Goal: Information Seeking & Learning: Learn about a topic

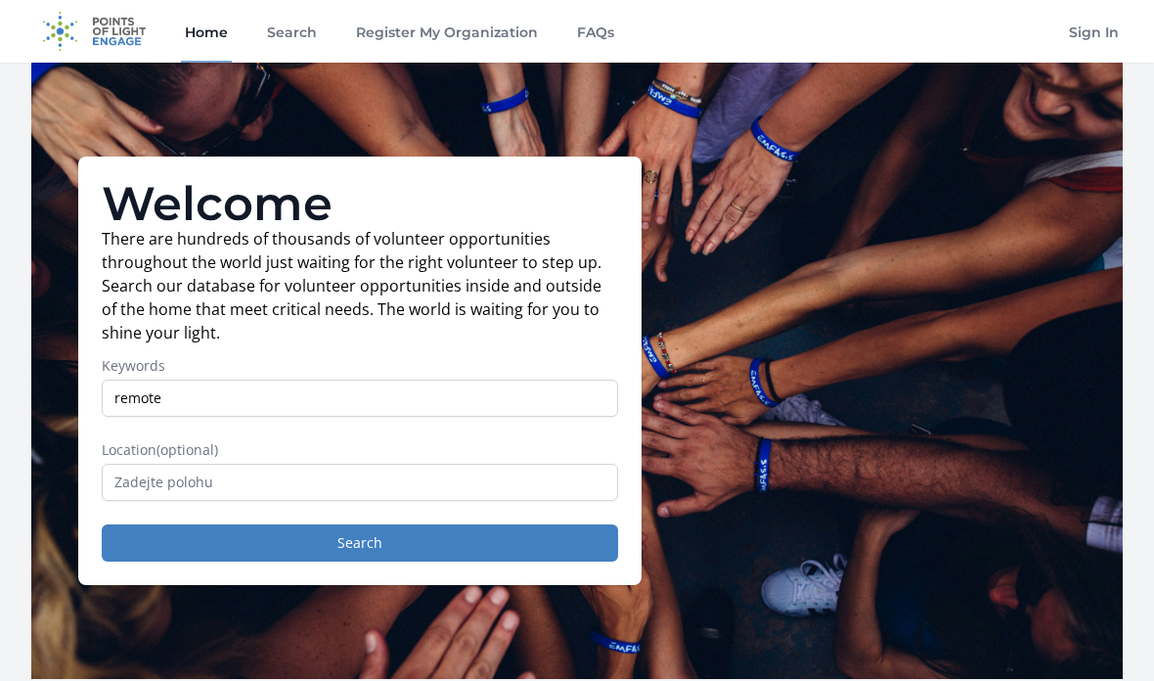
type input "remote"
click at [145, 486] on input "text" at bounding box center [360, 482] width 516 height 37
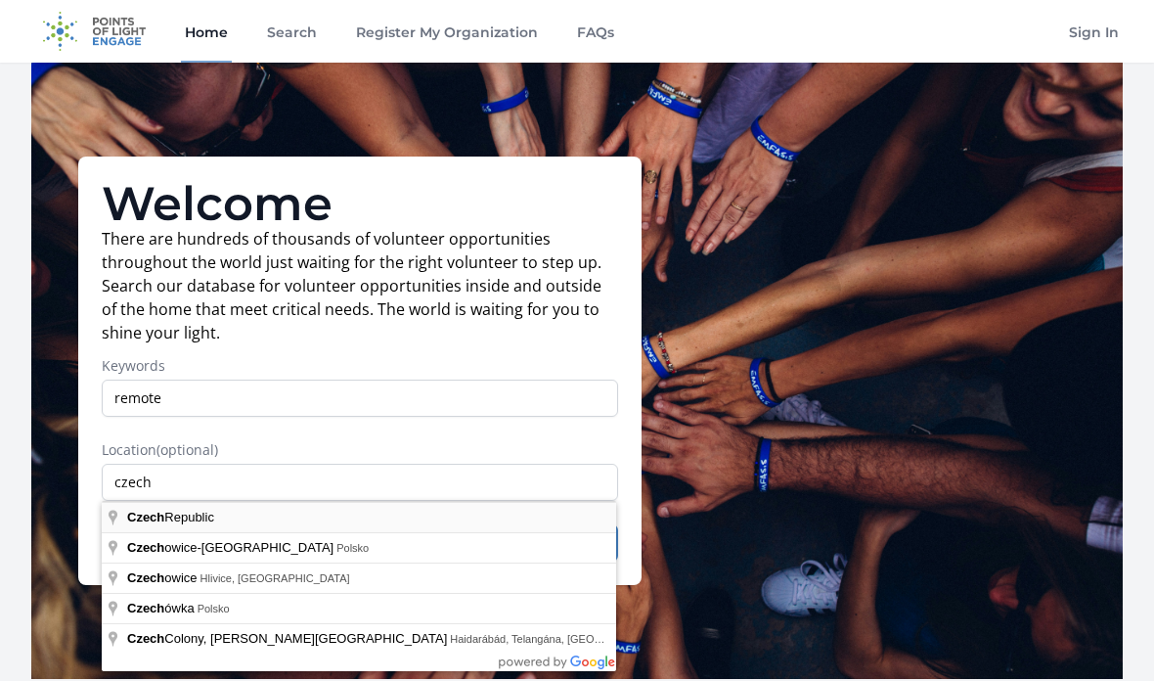
type input "Czech Republic"
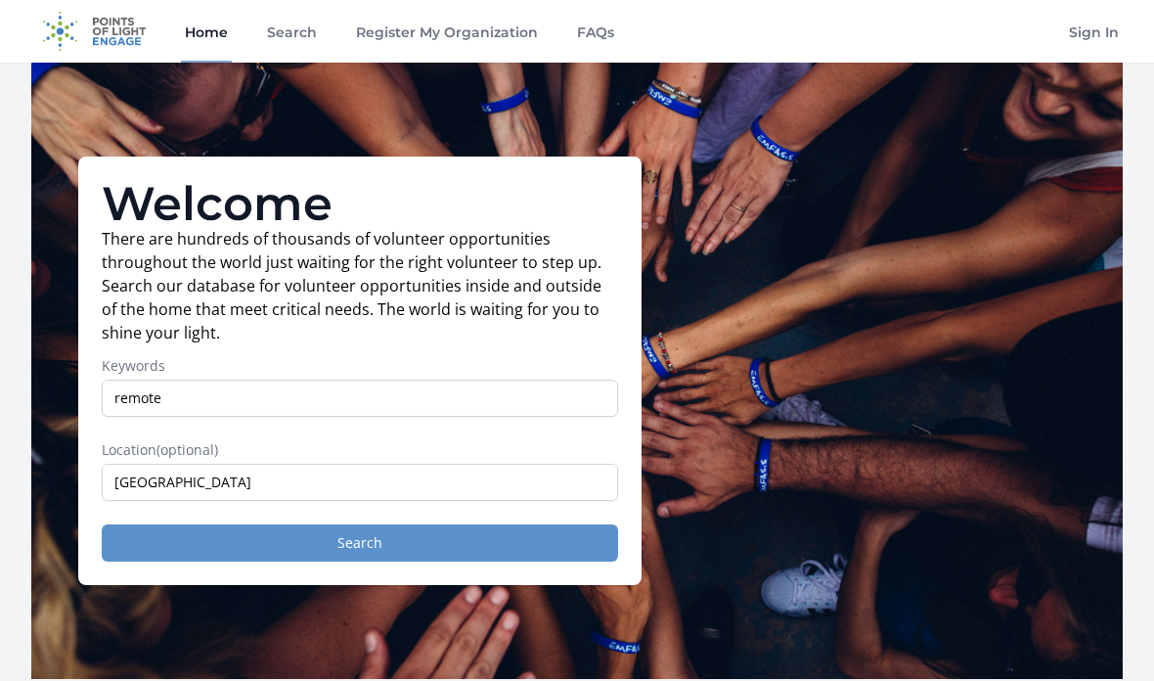
click at [164, 547] on button "Search" at bounding box center [360, 542] width 516 height 37
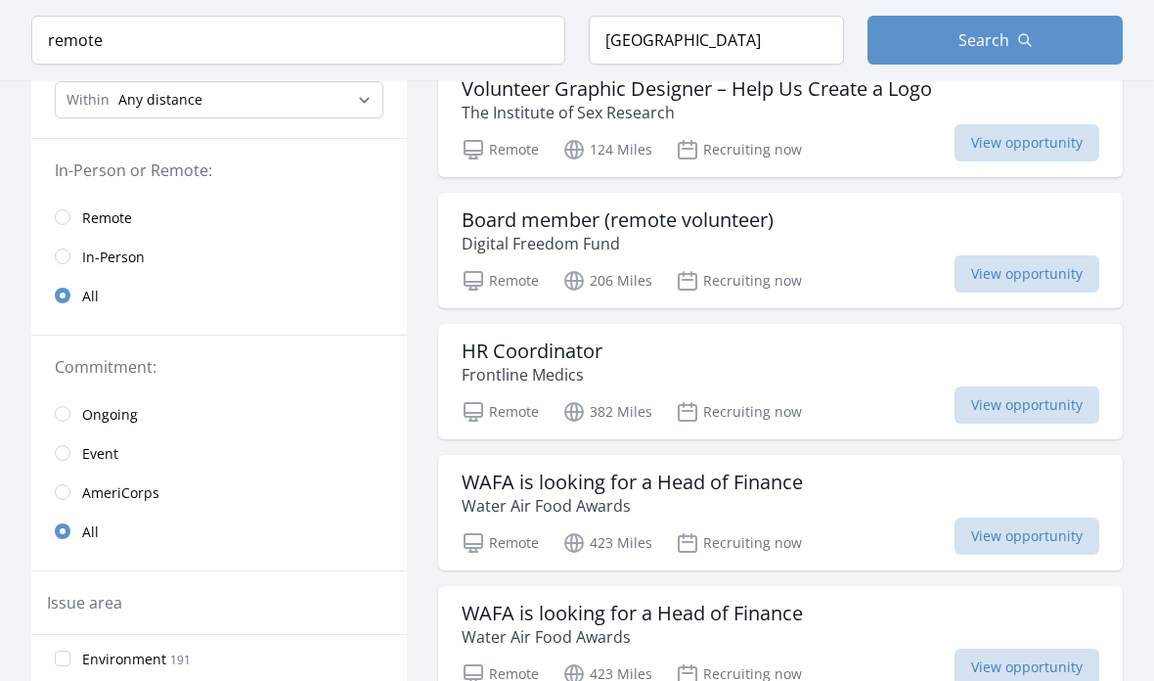
scroll to position [227, 0]
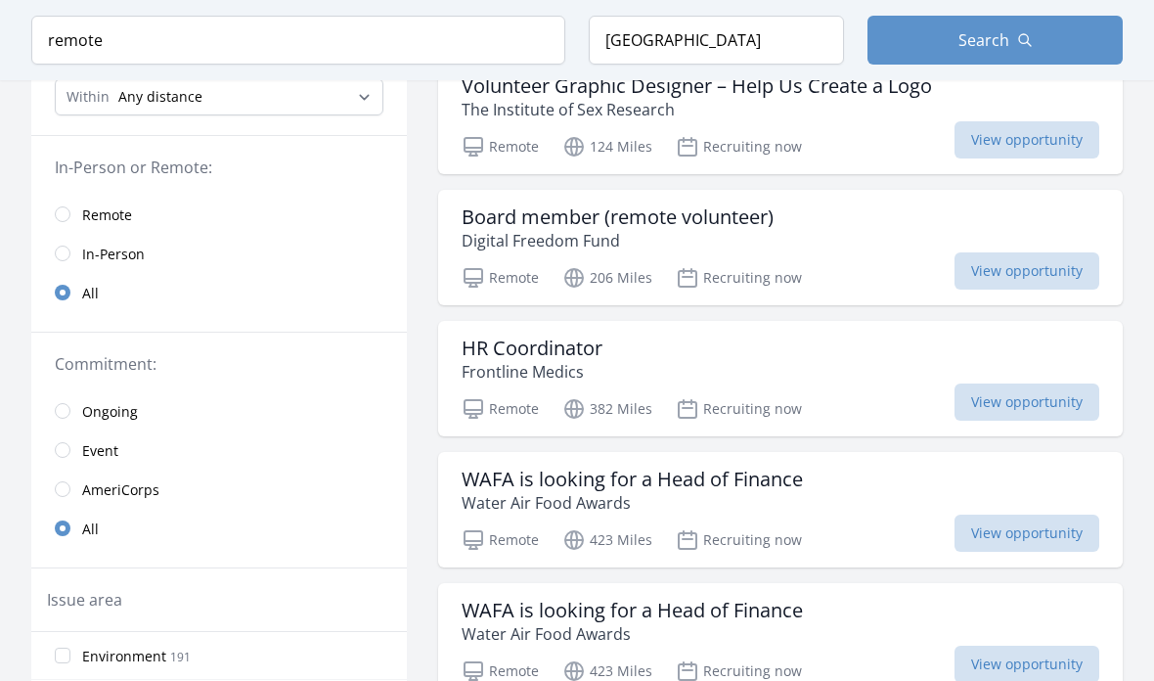
click at [76, 213] on link "Remote" at bounding box center [219, 215] width 376 height 39
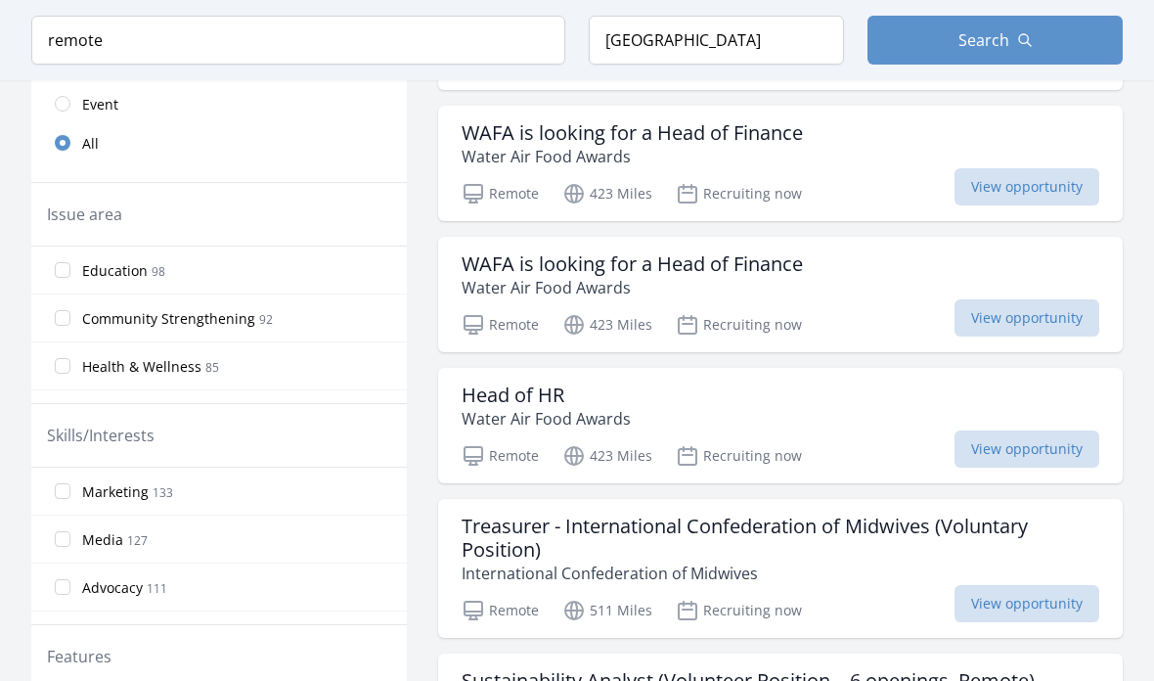
scroll to position [574, 0]
click at [68, 259] on label "Education 98" at bounding box center [219, 269] width 376 height 39
click at [68, 262] on input "Education 98" at bounding box center [63, 270] width 16 height 16
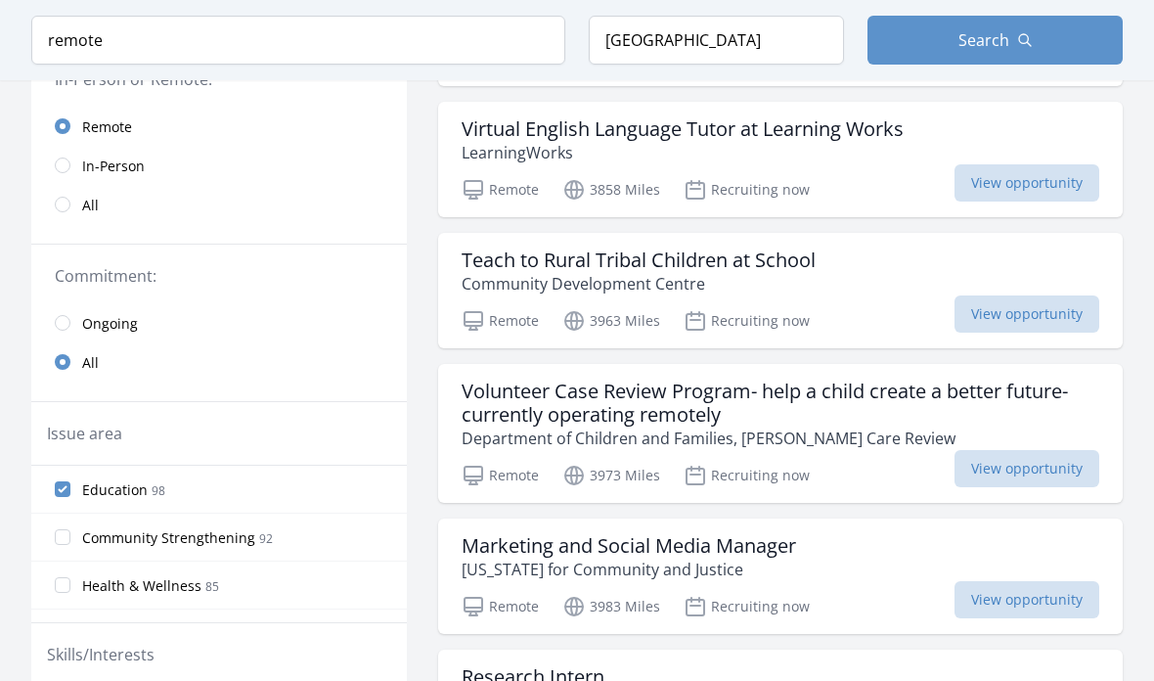
scroll to position [324, 0]
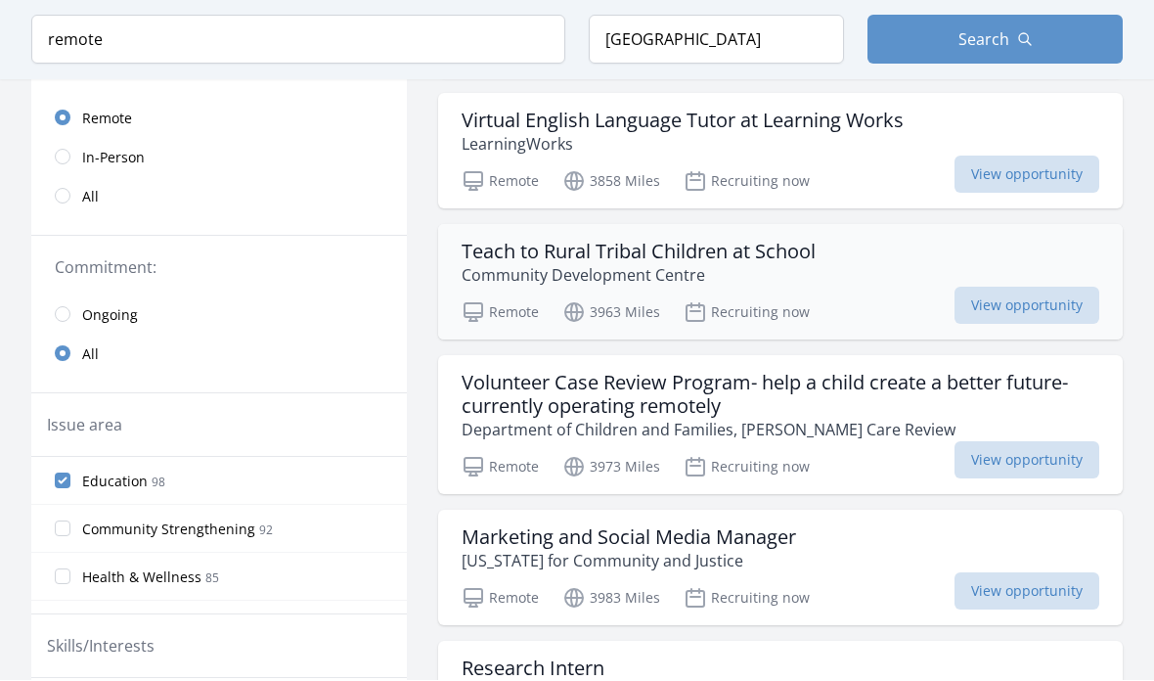
click at [799, 253] on h3 "Teach to Rural Tribal Children at School" at bounding box center [639, 252] width 354 height 23
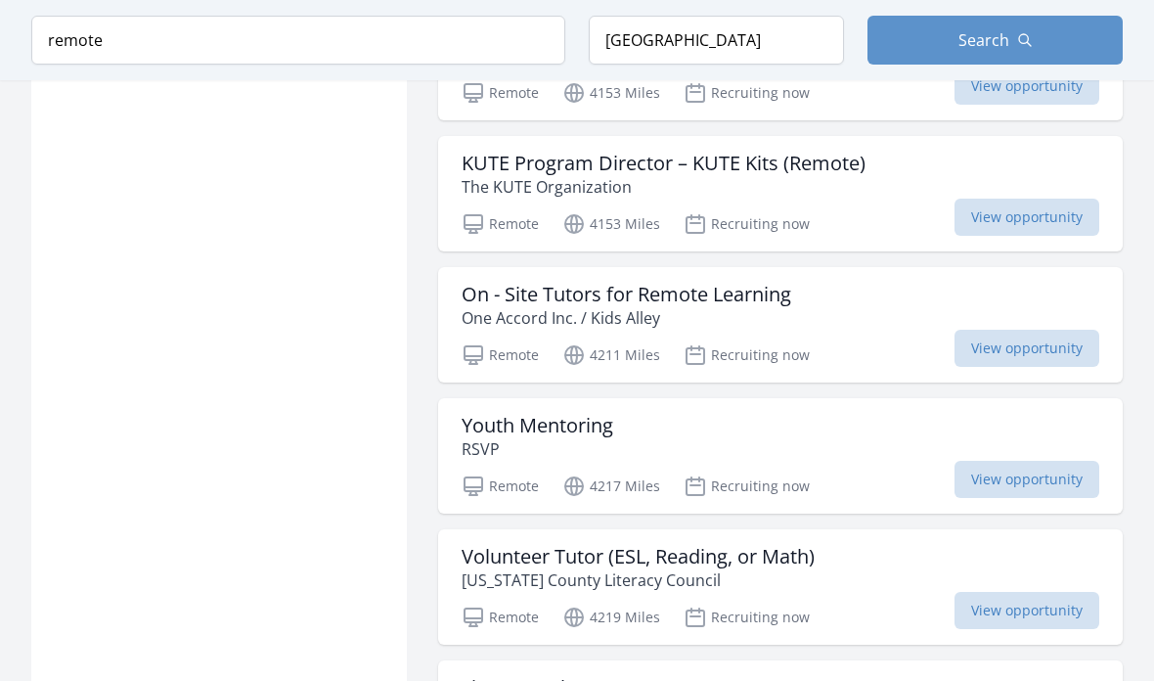
scroll to position [2140, 0]
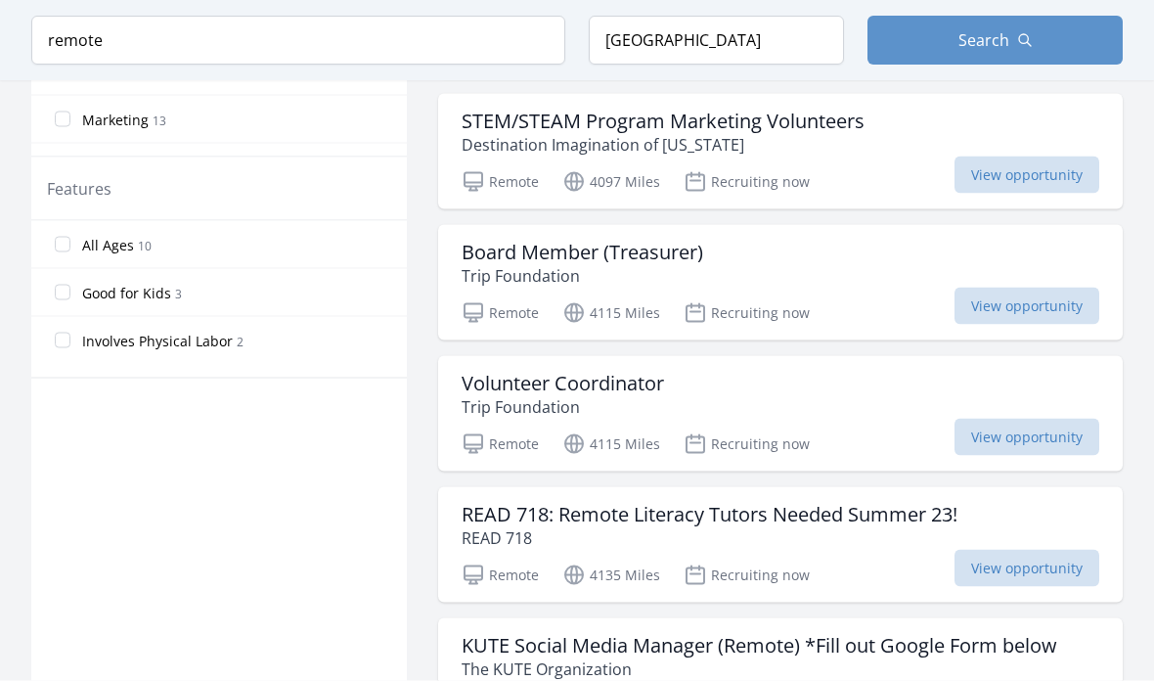
scroll to position [1000, 0]
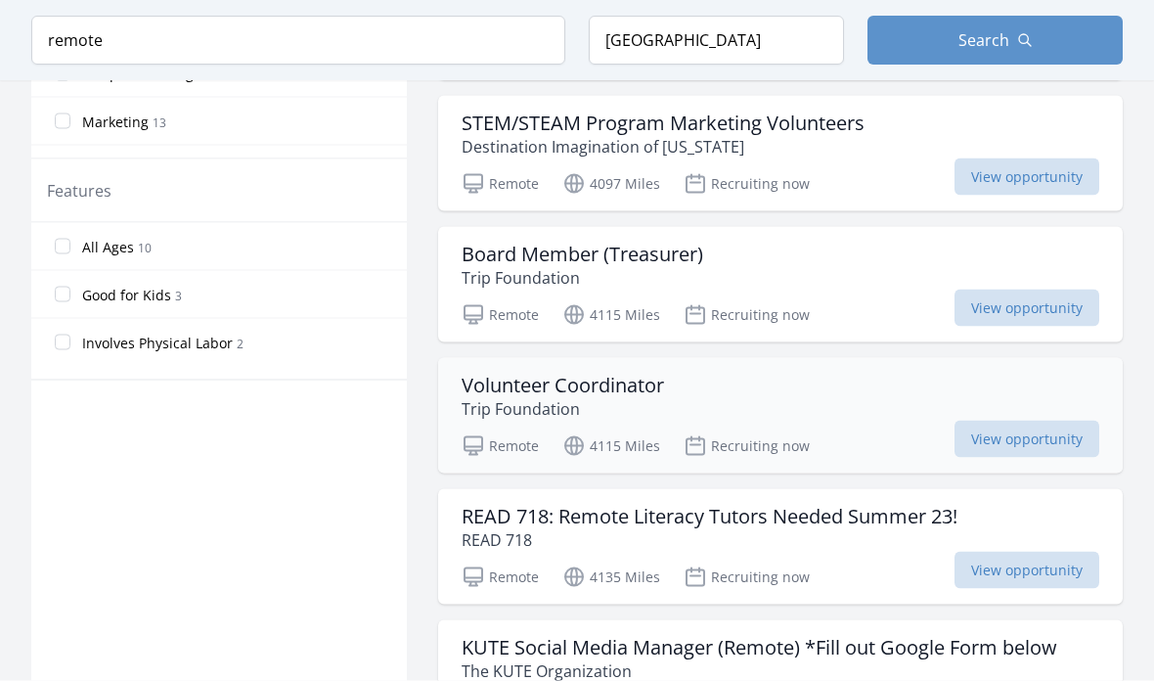
click at [838, 372] on div "Volunteer Coordinator Trip Foundation Remote 4115 Miles Recruiting now View opp…" at bounding box center [780, 415] width 685 height 115
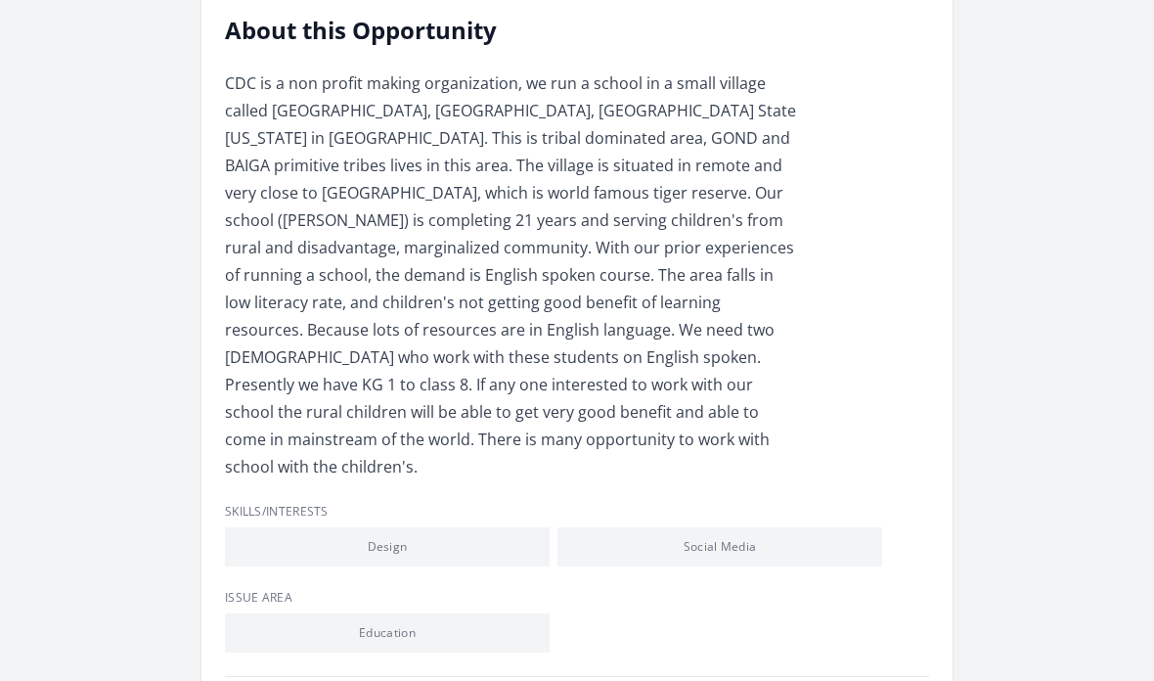
scroll to position [606, 0]
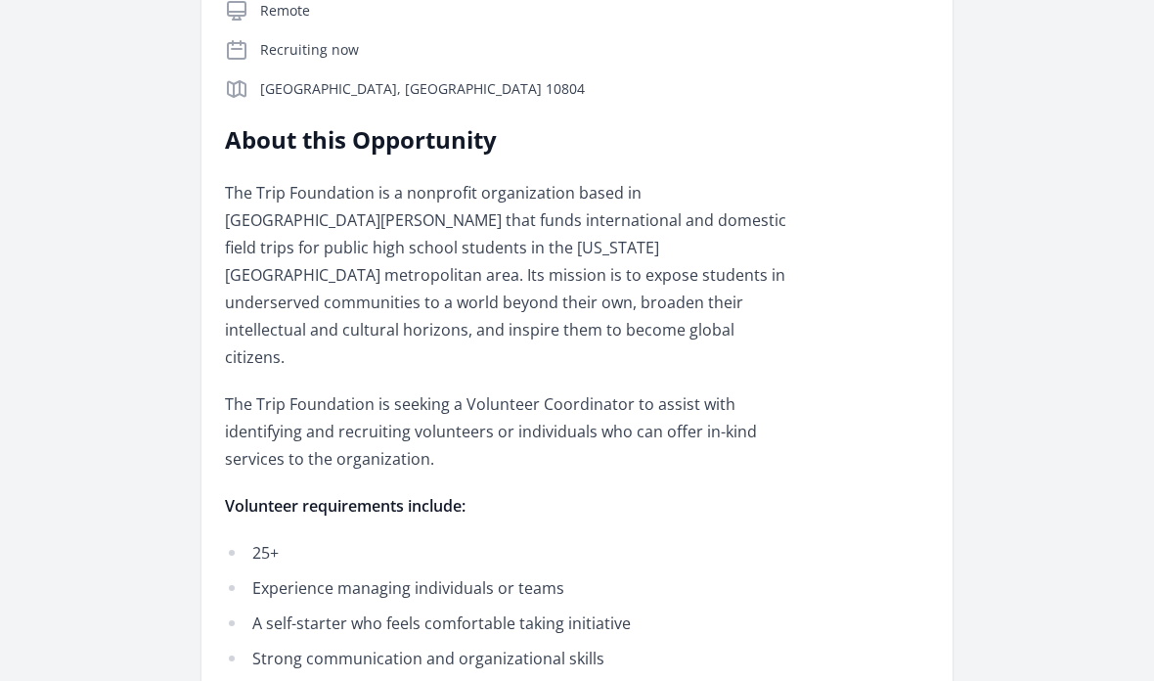
scroll to position [501, 0]
